Goal: Information Seeking & Learning: Learn about a topic

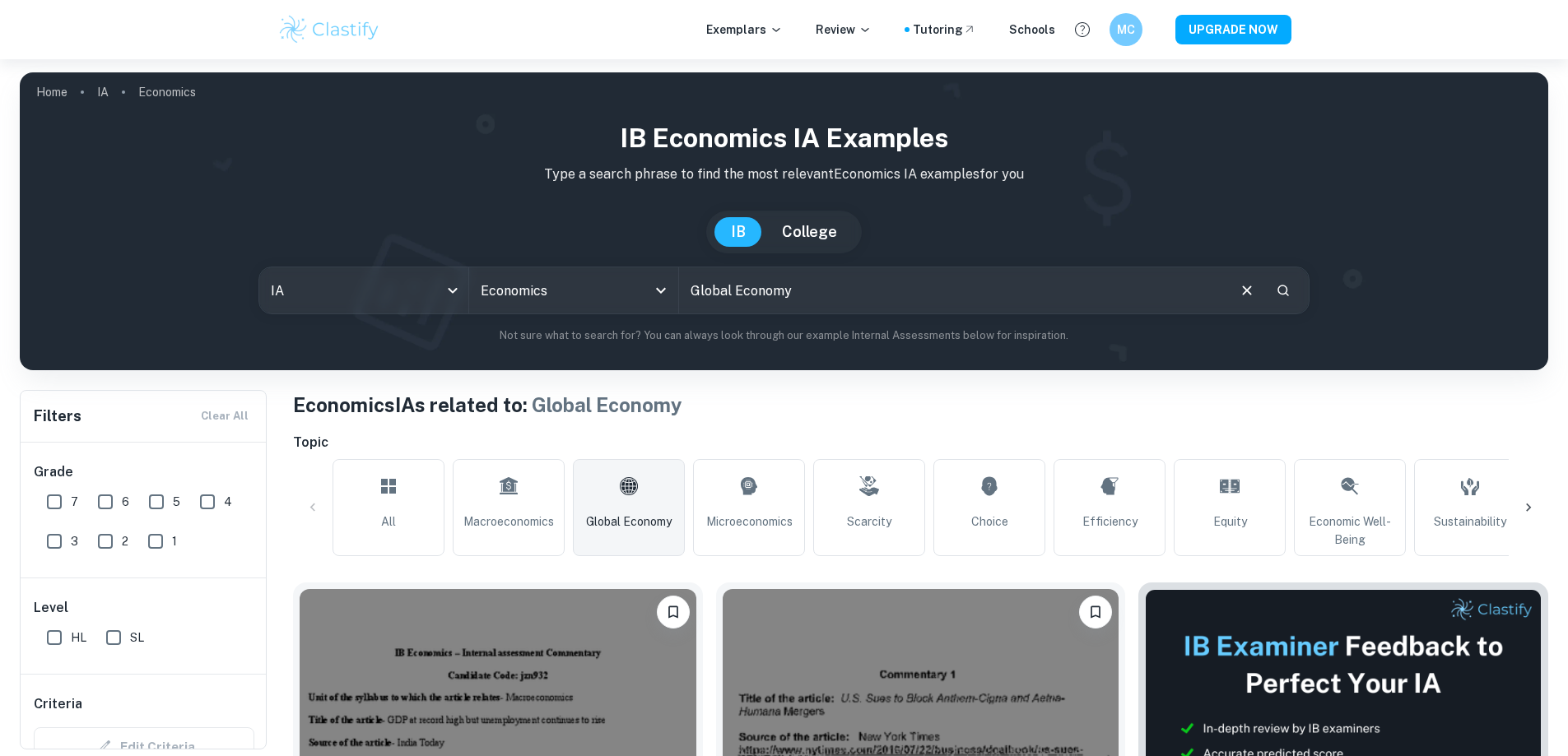
click at [875, 300] on input "Global Economy" at bounding box center [952, 290] width 546 height 46
type input "G"
type input "quotas"
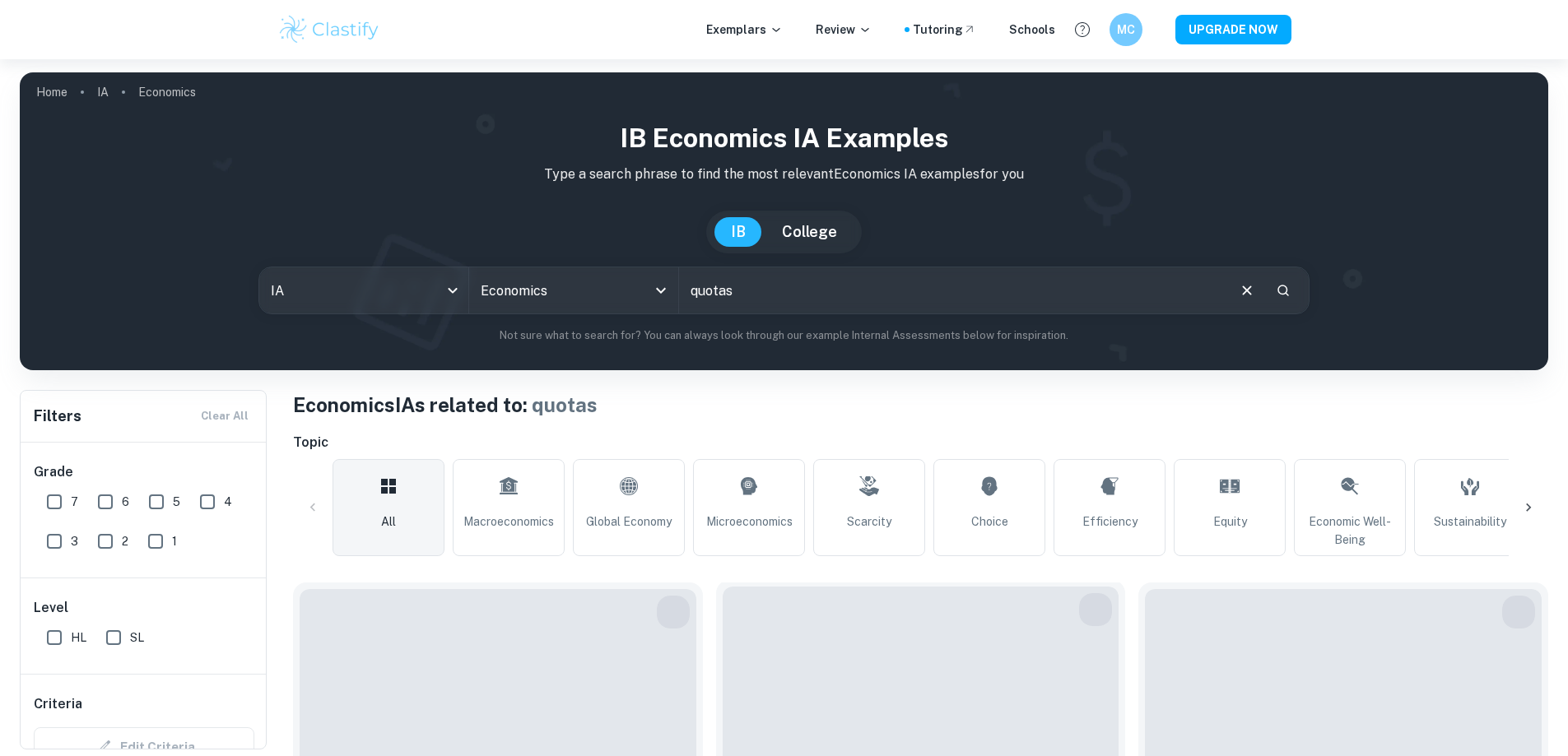
scroll to position [247, 0]
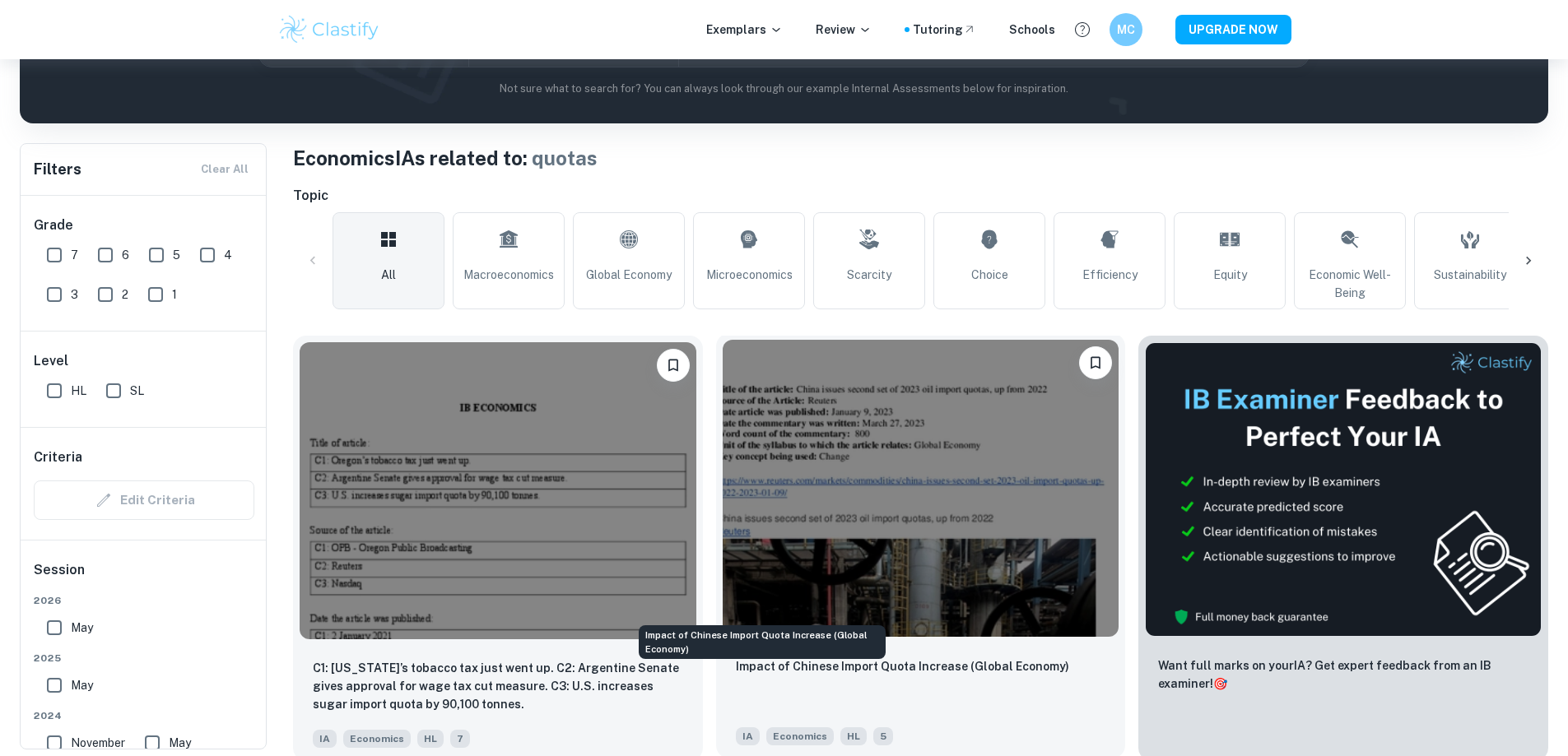
click at [739, 658] on p "Impact of Chinese Import Quota Increase (Global Economy)" at bounding box center [903, 667] width 334 height 18
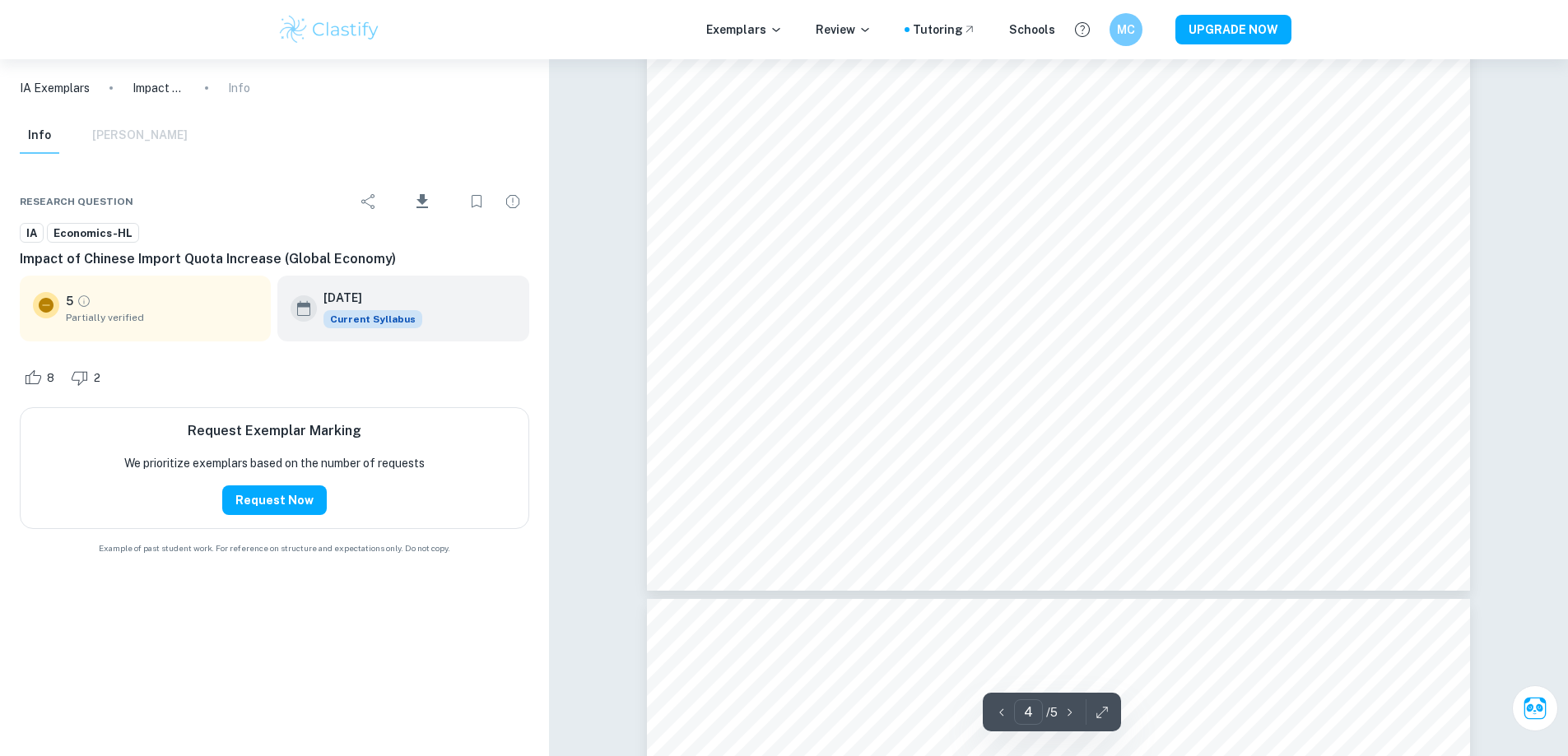
scroll to position [4280, 0]
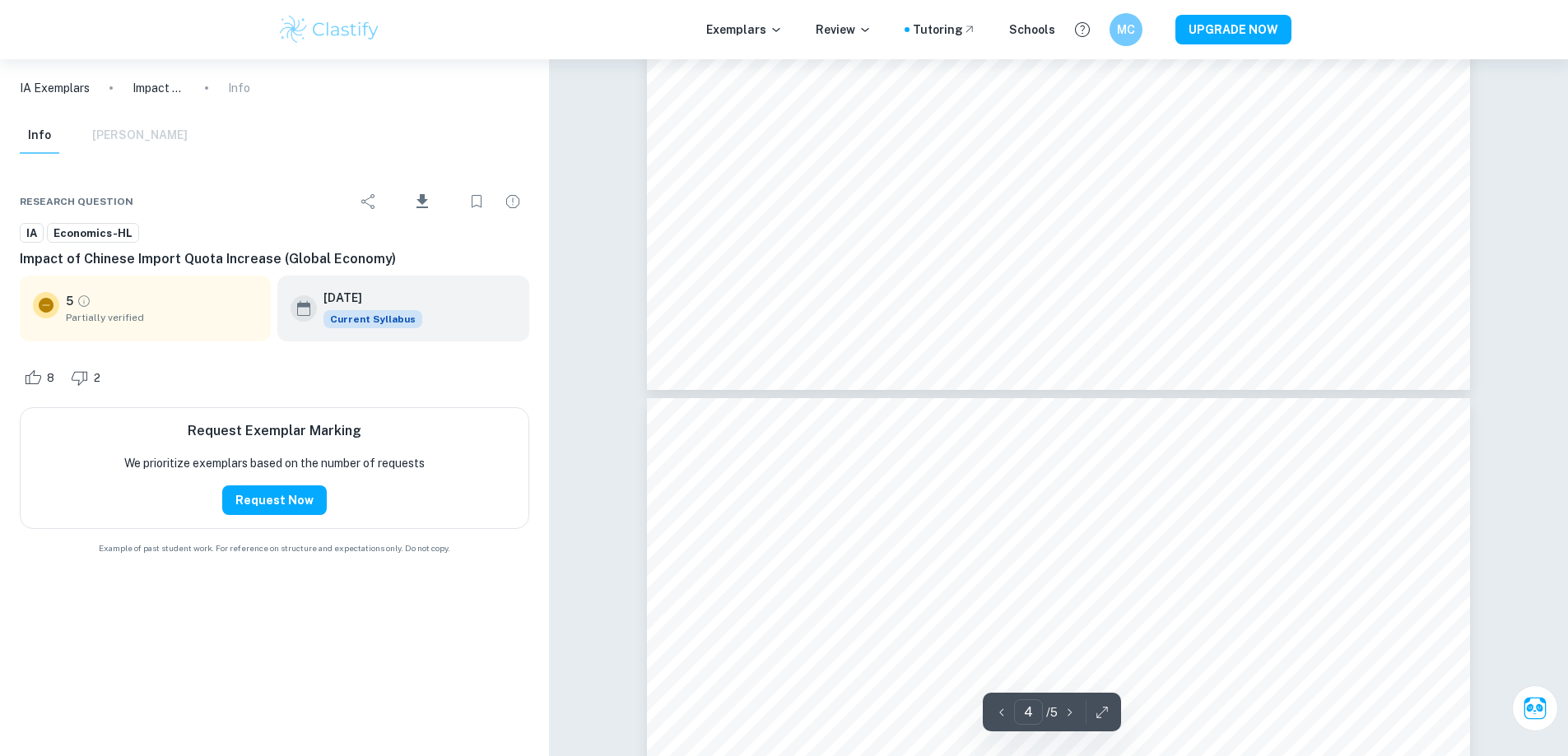
type input "5"
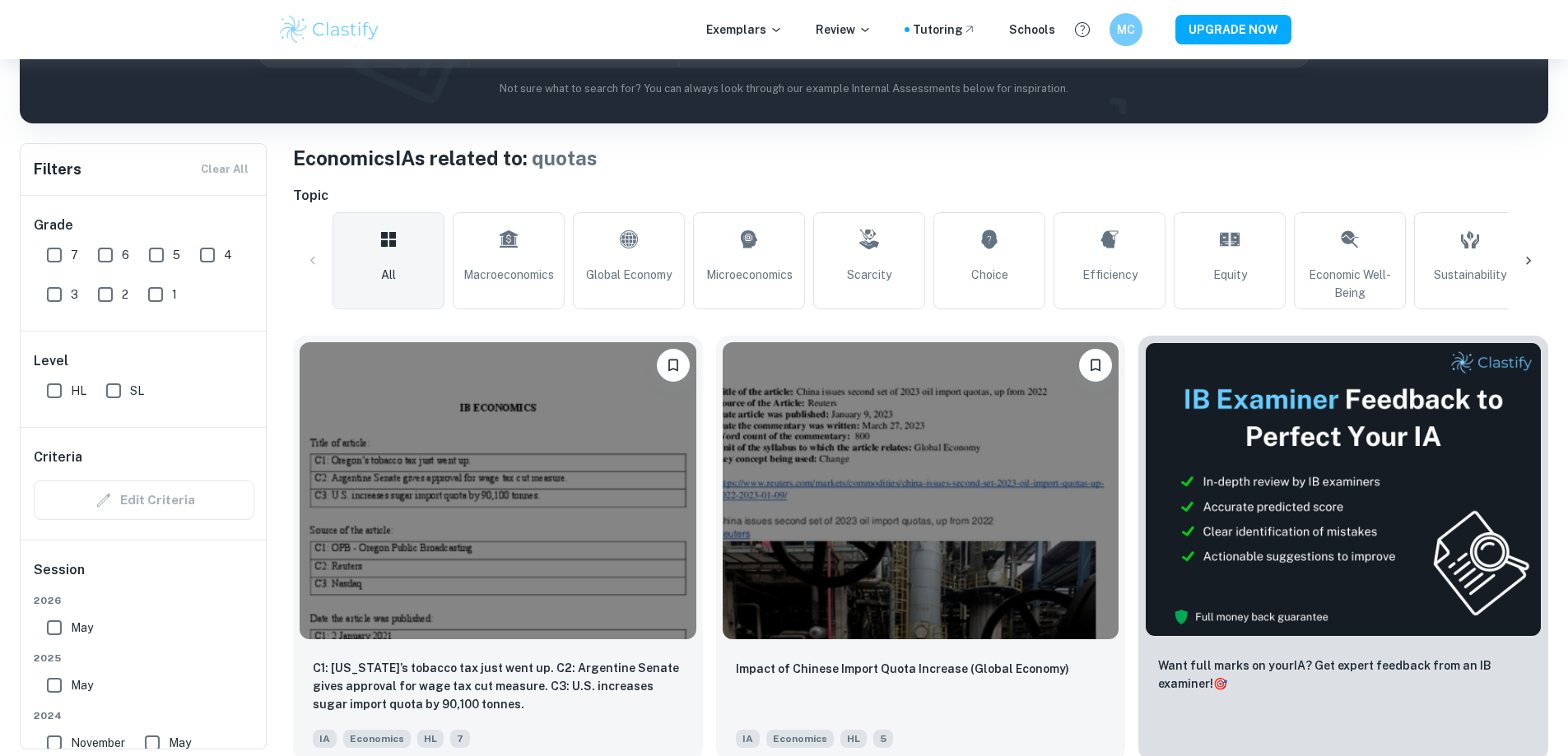
scroll to position [577, 0]
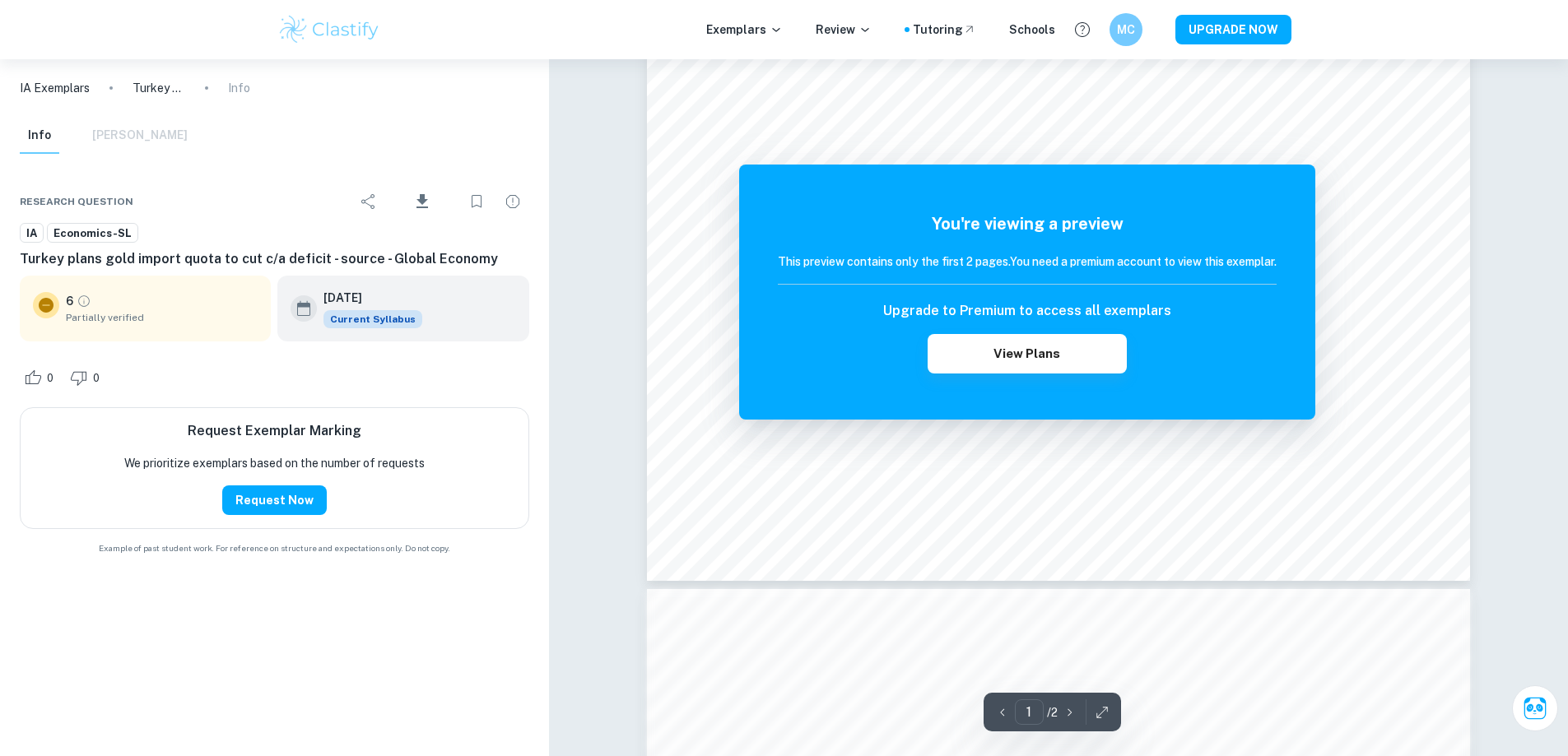
scroll to position [1070, 0]
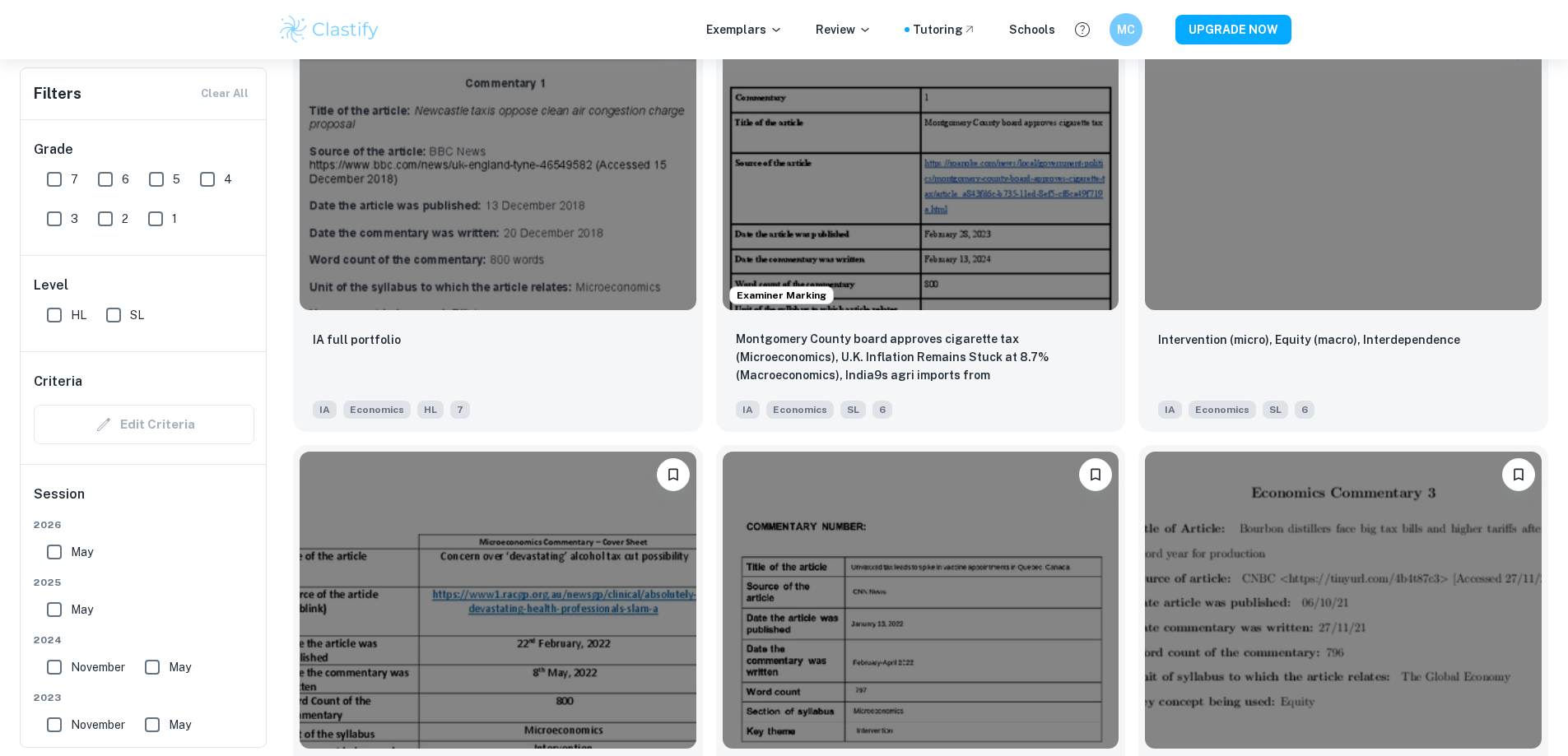
scroll to position [1975, 0]
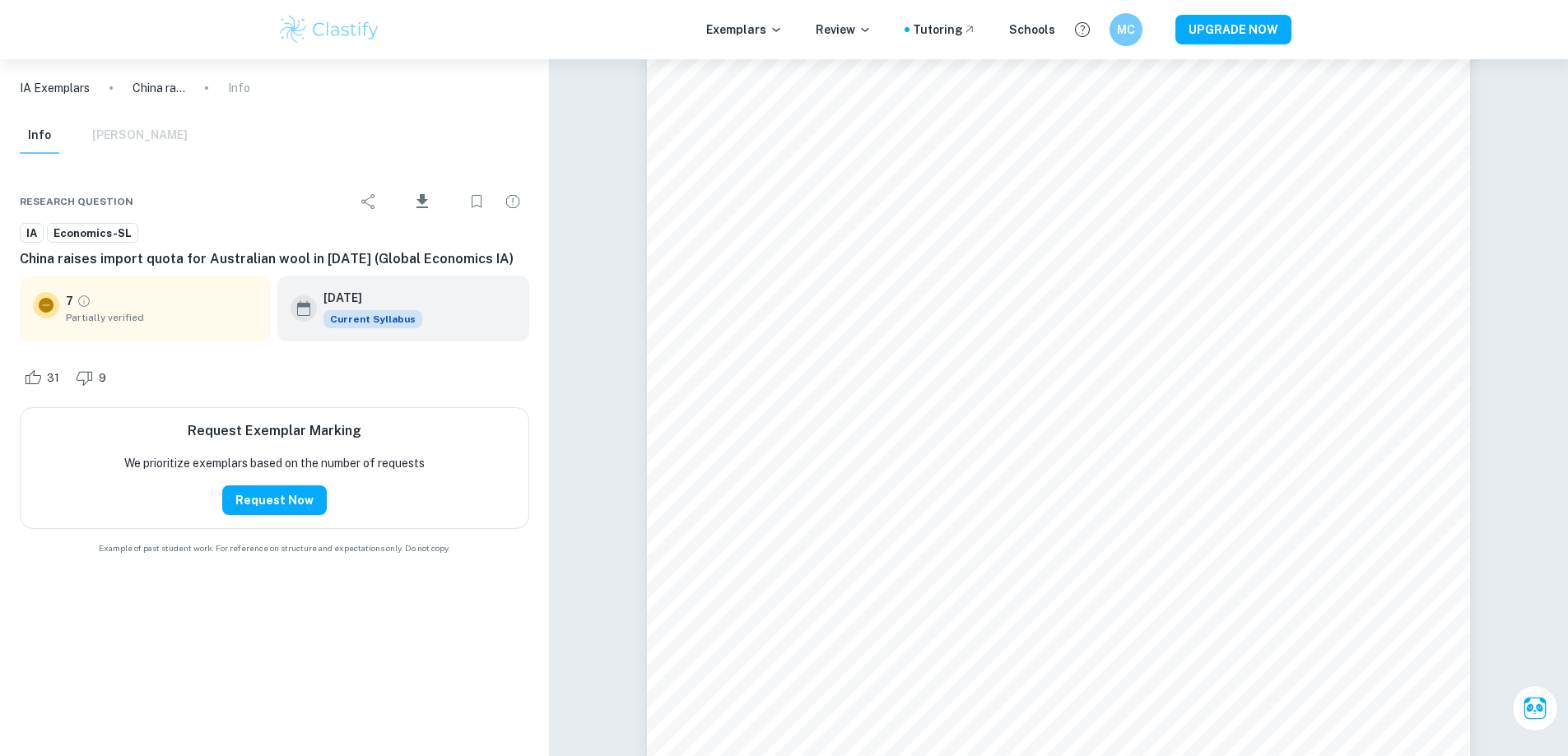
scroll to position [3128, 0]
type input "4"
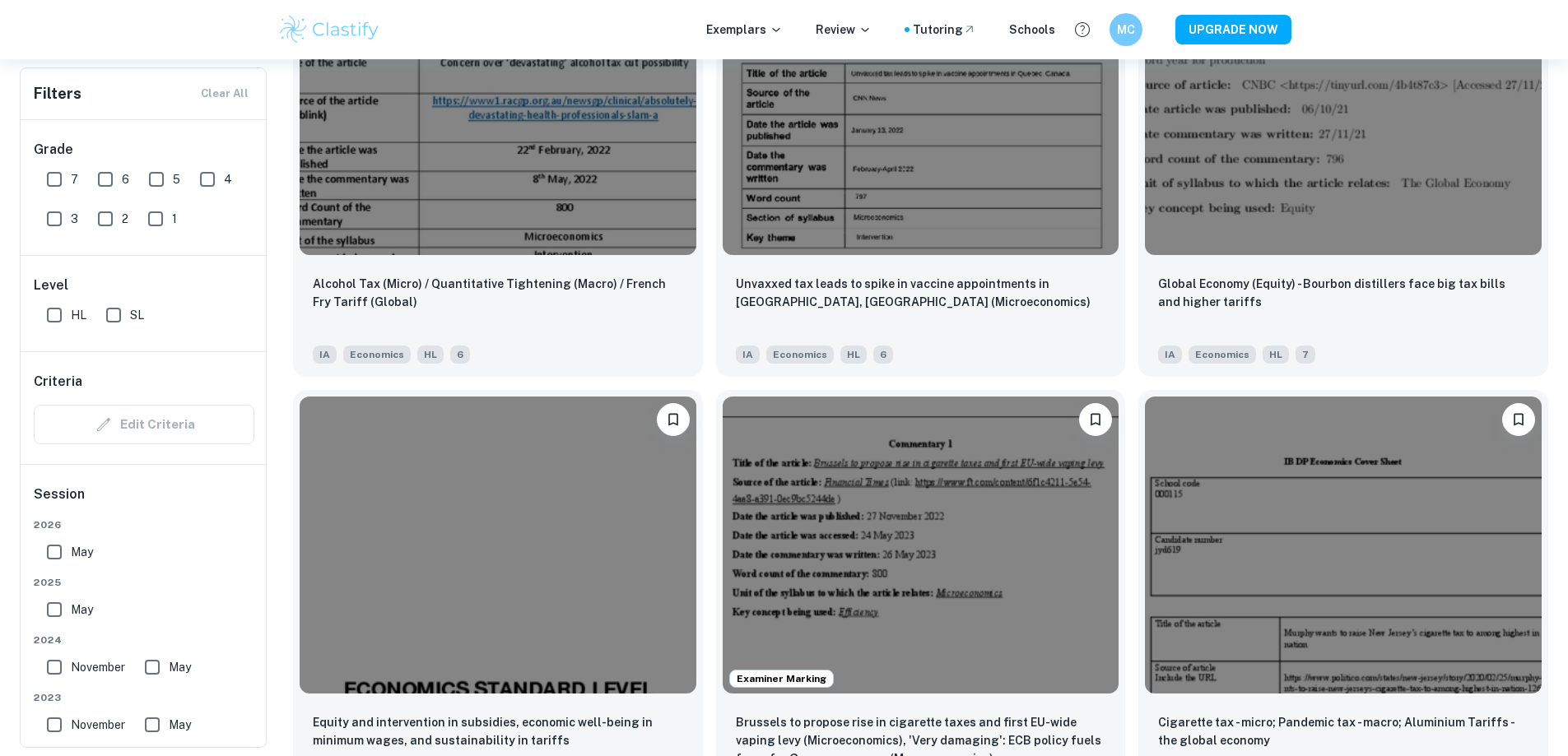
scroll to position [2717, 0]
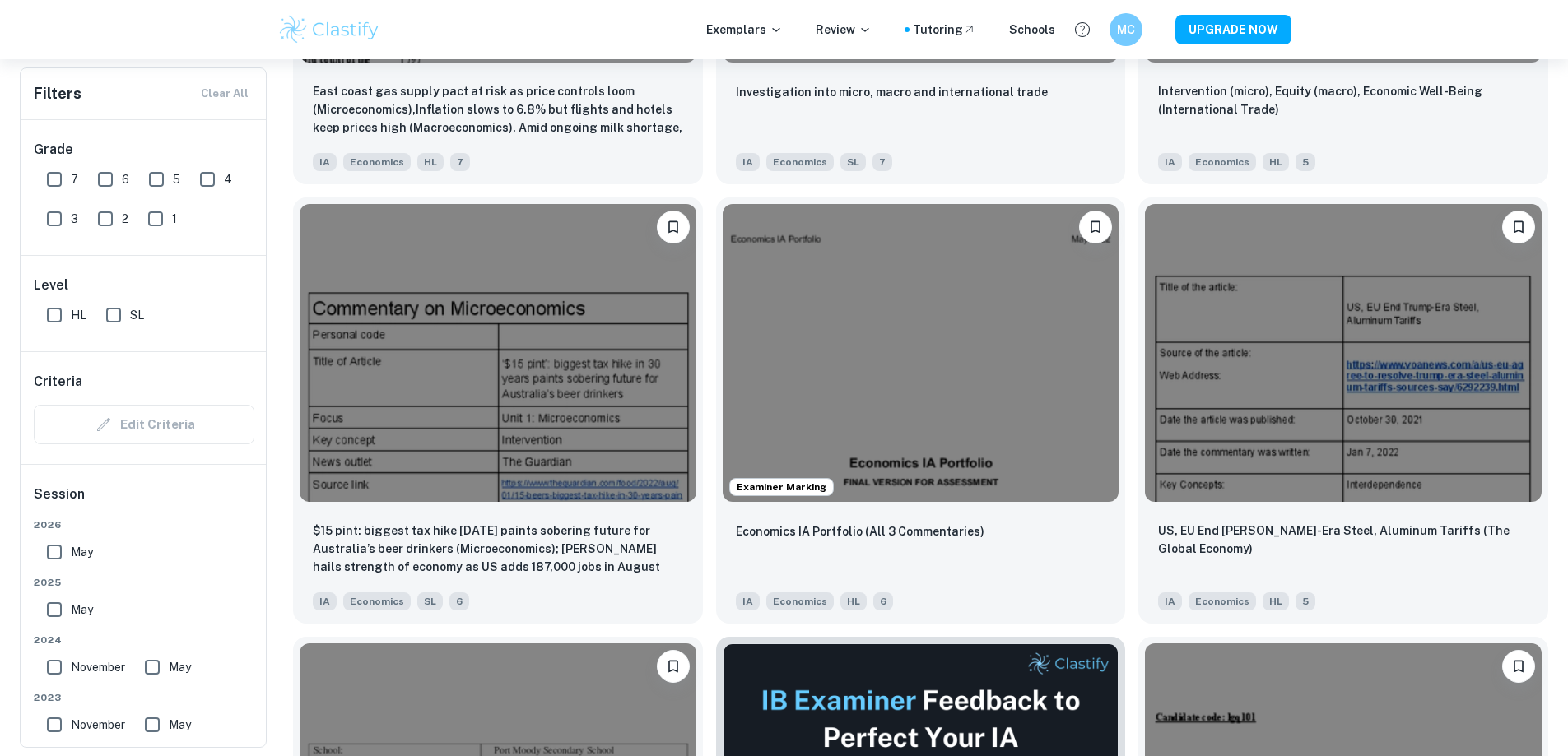
scroll to position [4938, 0]
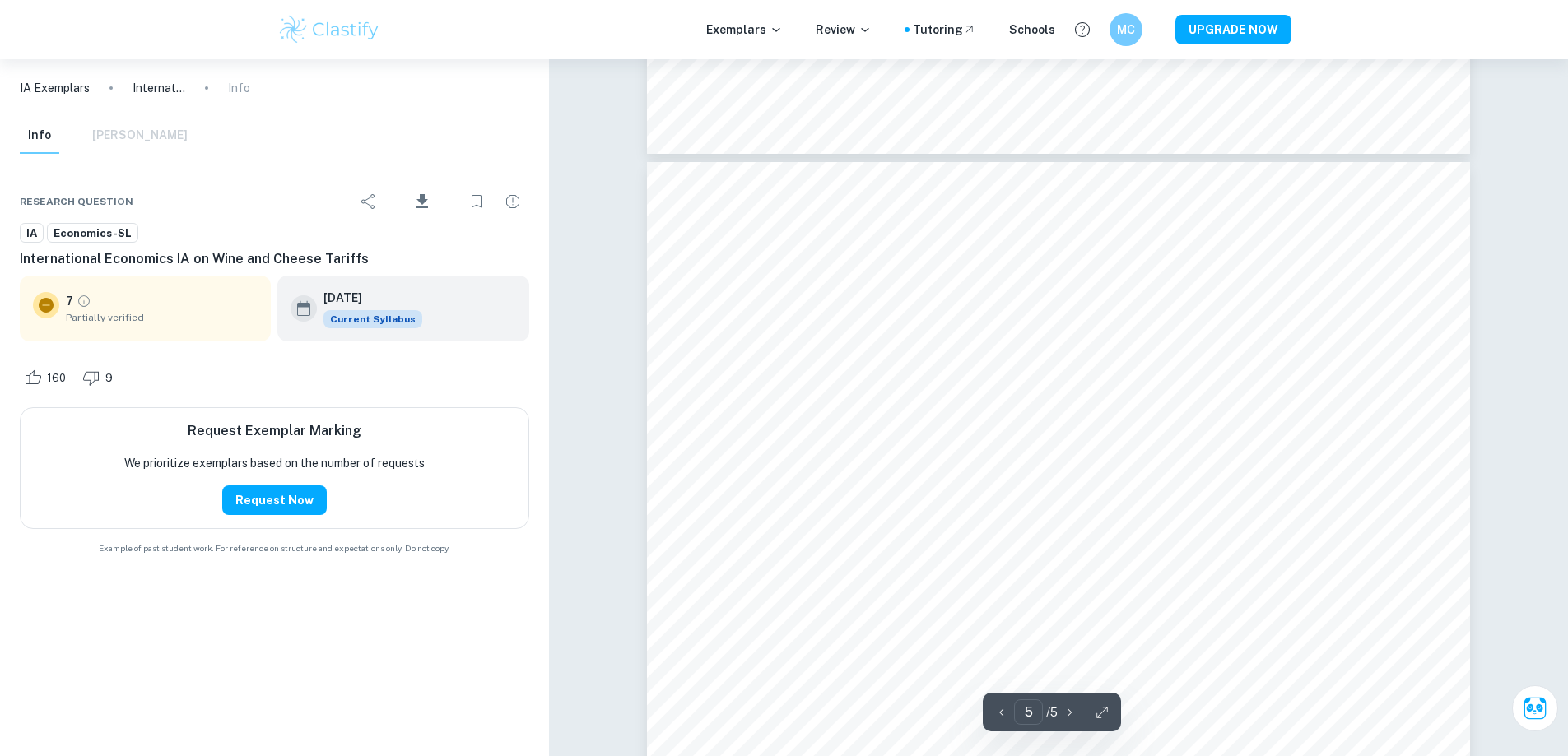
scroll to position [4477, 0]
type input "4"
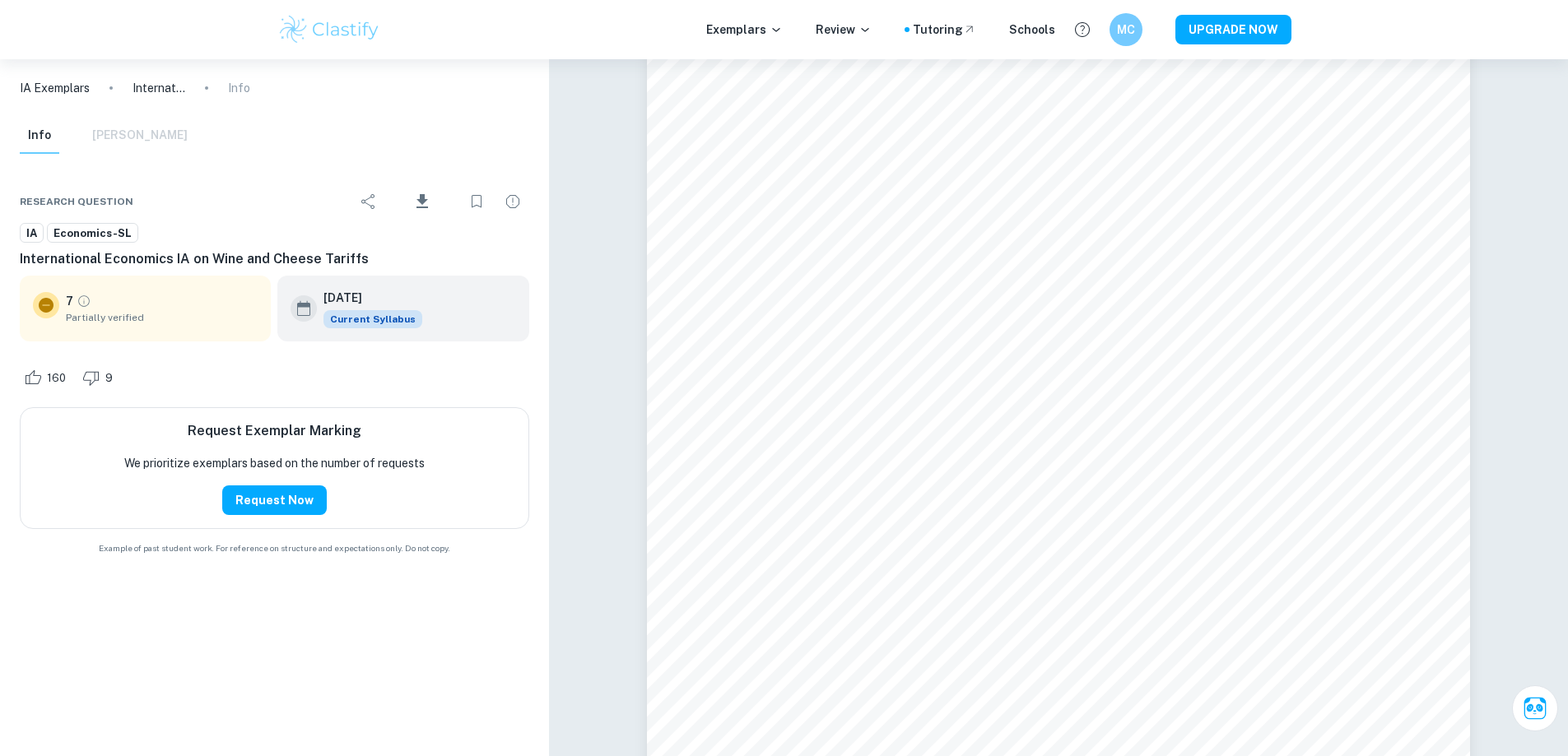
scroll to position [3648, 0]
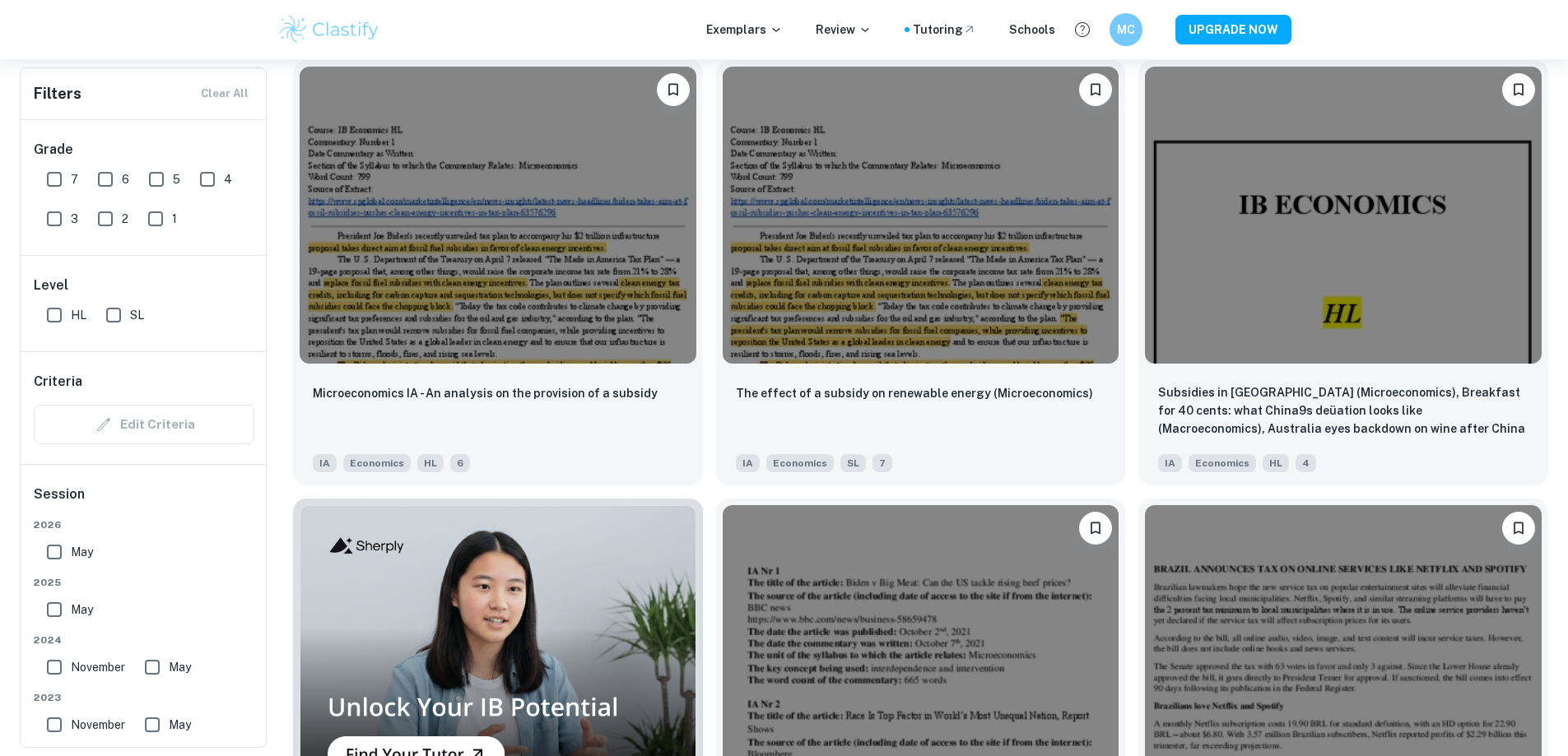
scroll to position [8231, 0]
